Goal: Task Accomplishment & Management: Complete application form

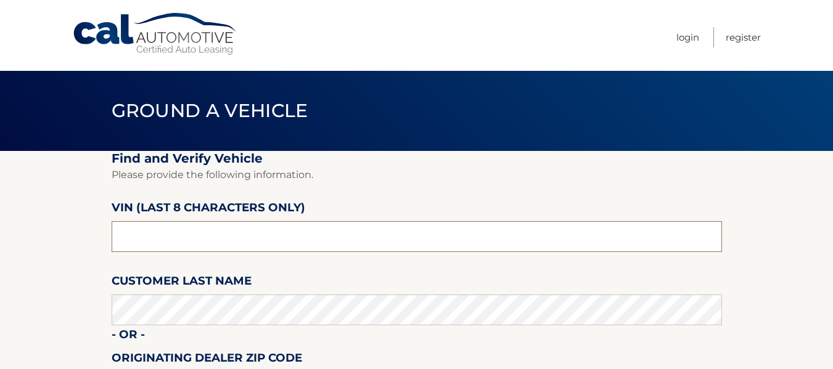
drag, startPoint x: 0, startPoint y: 0, endPoint x: 225, endPoint y: 258, distance: 342.7
click at [225, 258] on fieldset "Find and Verify Vehicle Please provide the following information. VIN (last 8 c…" at bounding box center [417, 310] width 611 height 318
drag, startPoint x: 158, startPoint y: 245, endPoint x: 94, endPoint y: 241, distance: 64.2
click at [94, 241] on section "Find and Verify Vehicle Please provide the following information. VIN (last 8 c…" at bounding box center [416, 310] width 833 height 318
type input "nn451111"
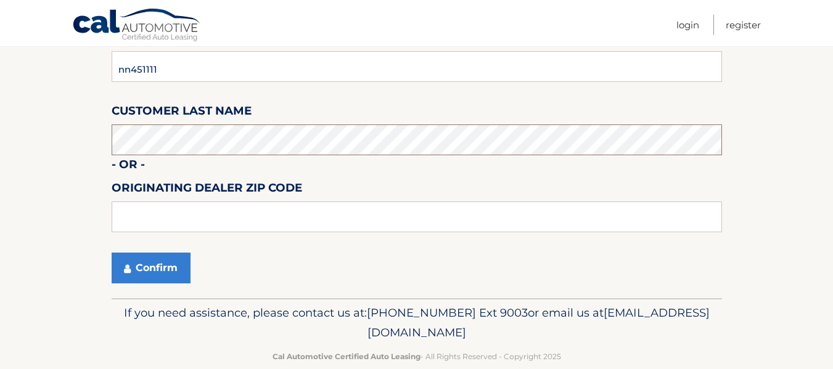
scroll to position [185, 0]
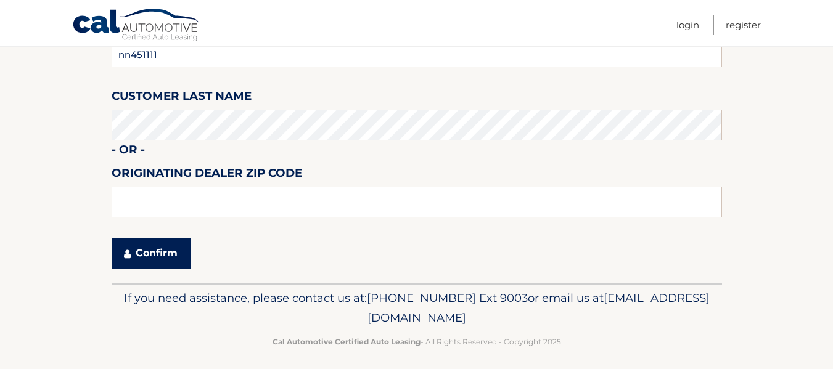
click at [150, 256] on button "Confirm" at bounding box center [151, 253] width 79 height 31
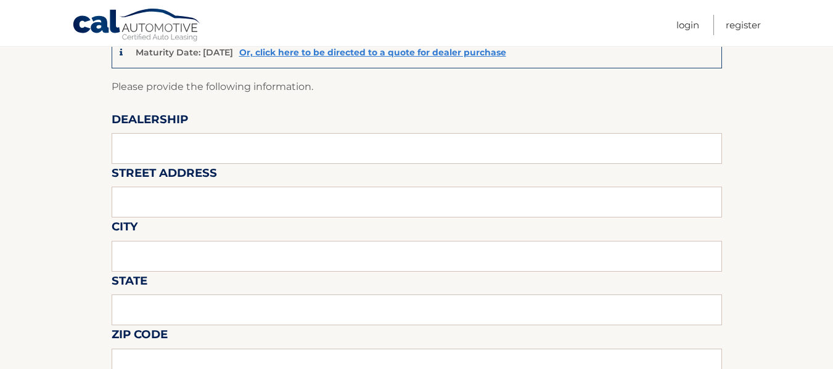
scroll to position [123, 0]
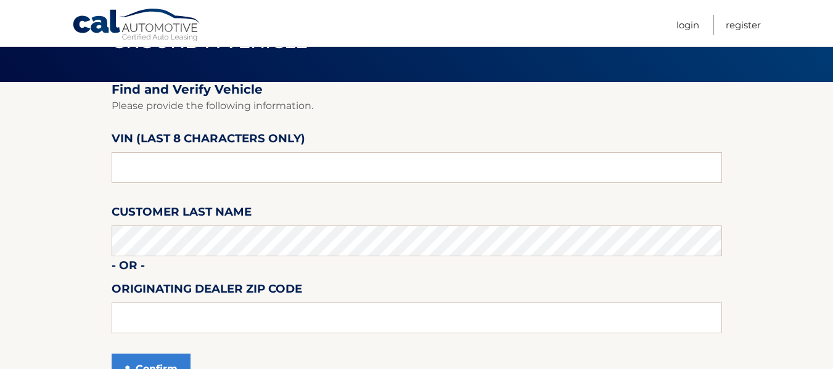
scroll to position [62, 0]
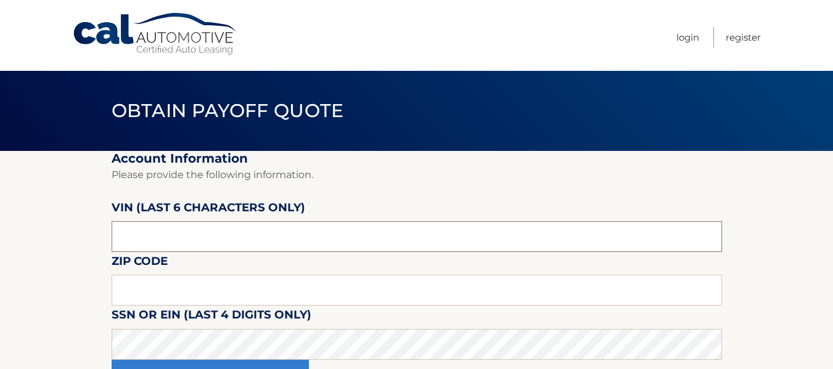
click at [207, 235] on input "text" at bounding box center [417, 236] width 611 height 31
type input "451111"
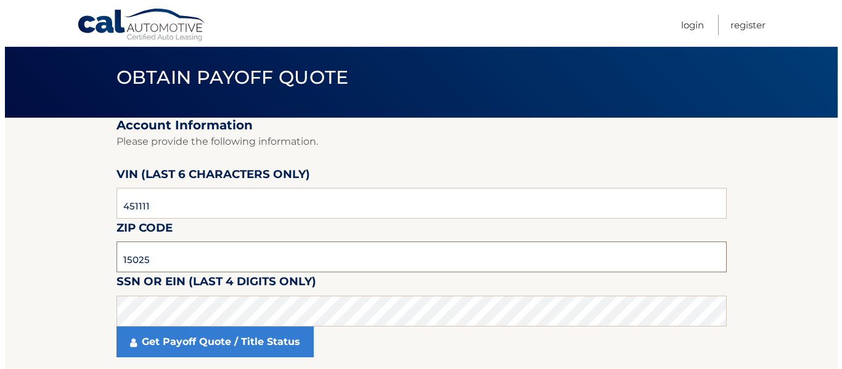
scroll to position [62, 0]
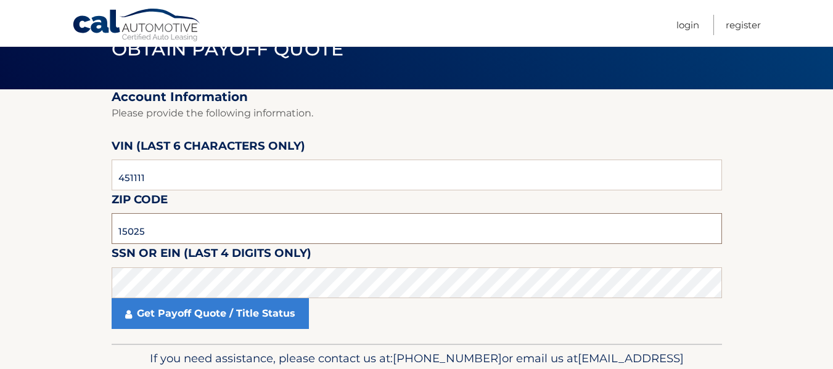
type input "15025"
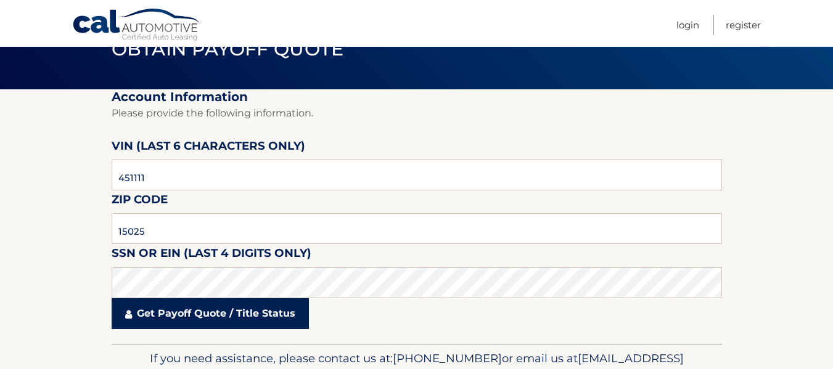
click at [300, 303] on link "Get Payoff Quote / Title Status" at bounding box center [210, 314] width 197 height 31
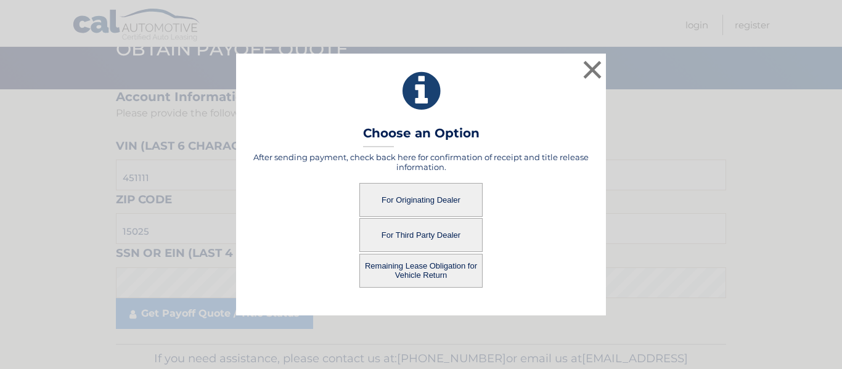
click at [445, 237] on button "For Third Party Dealer" at bounding box center [421, 235] width 123 height 34
click at [448, 234] on button "For Third Party Dealer" at bounding box center [421, 235] width 123 height 34
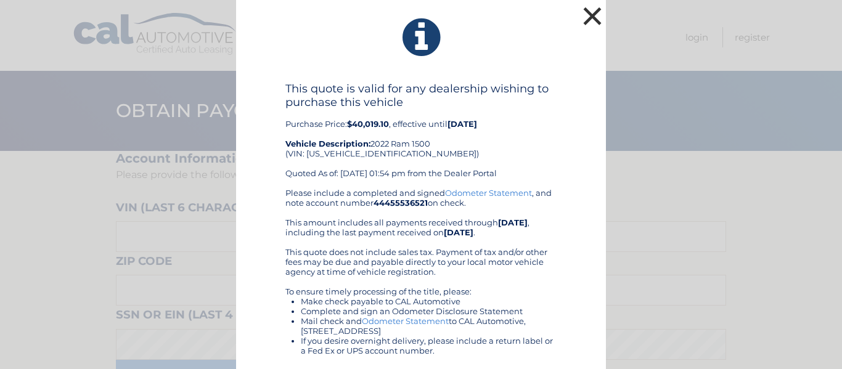
click at [592, 18] on button "×" at bounding box center [592, 16] width 25 height 25
